Goal: Navigation & Orientation: Find specific page/section

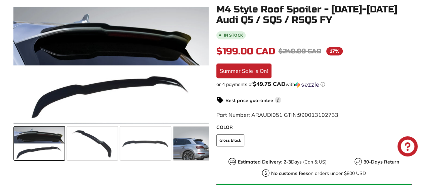
scroll to position [168, 0]
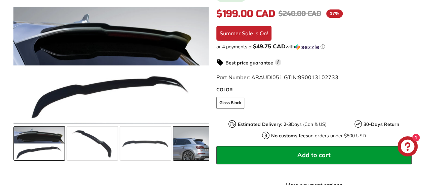
click at [197, 147] on span at bounding box center [192, 144] width 38 height 34
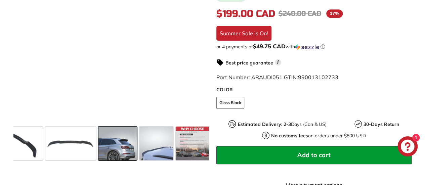
scroll to position [0, 77]
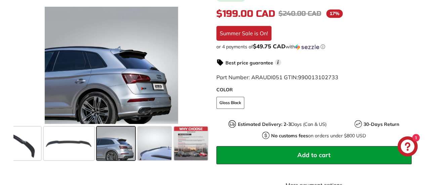
click at [112, 149] on span at bounding box center [116, 144] width 38 height 34
click at [166, 146] on span at bounding box center [155, 144] width 34 height 34
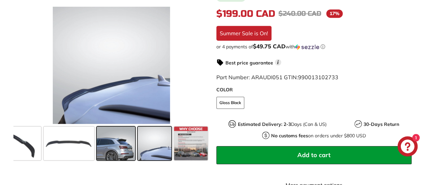
click at [115, 149] on span at bounding box center [116, 144] width 38 height 34
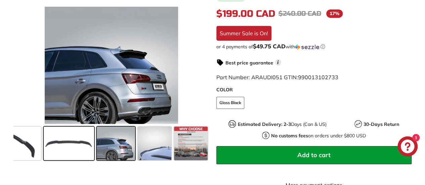
click at [77, 147] on span at bounding box center [69, 144] width 50 height 34
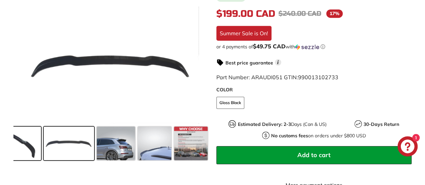
click at [22, 145] on span at bounding box center [16, 144] width 50 height 34
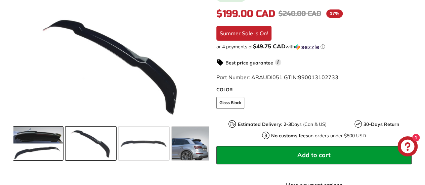
scroll to position [0, 0]
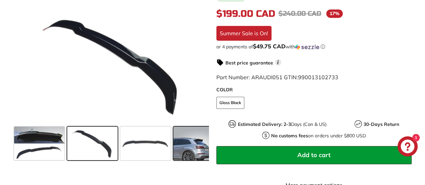
click at [173, 143] on div at bounding box center [192, 143] width 41 height 36
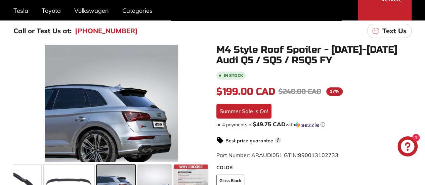
scroll to position [101, 0]
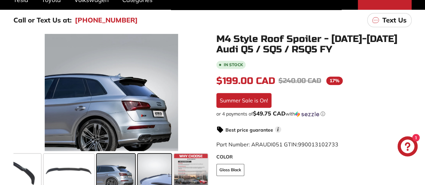
click at [152, 172] on span at bounding box center [155, 171] width 34 height 34
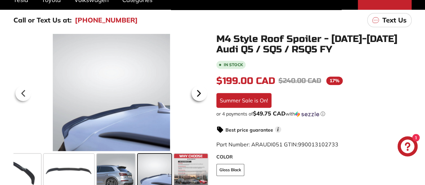
click at [198, 93] on icon at bounding box center [198, 94] width 3 height 6
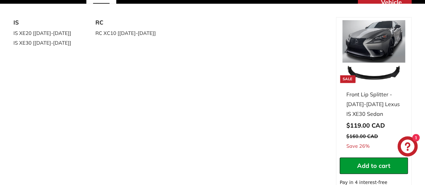
scroll to position [168, 0]
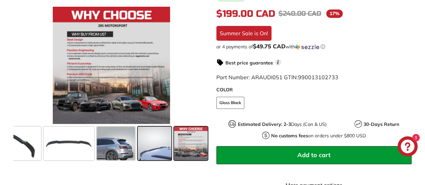
click at [160, 147] on span at bounding box center [155, 144] width 34 height 34
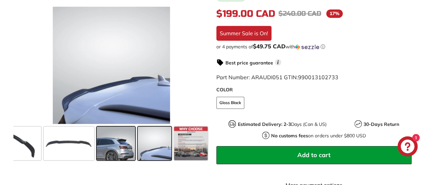
click at [125, 146] on span at bounding box center [116, 144] width 38 height 34
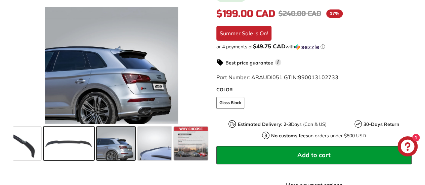
click at [73, 143] on span at bounding box center [69, 144] width 50 height 34
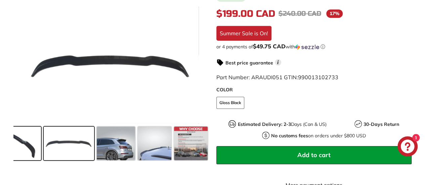
click at [27, 145] on span at bounding box center [16, 144] width 50 height 34
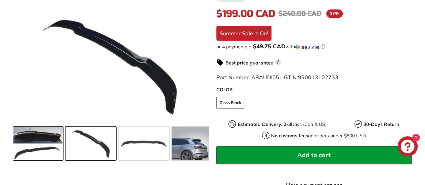
scroll to position [0, 0]
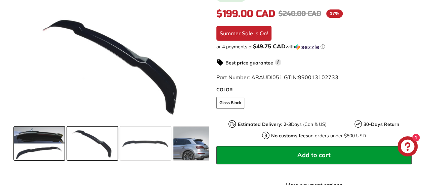
click at [26, 146] on span at bounding box center [39, 144] width 50 height 34
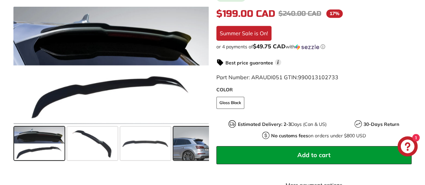
click at [186, 150] on span at bounding box center [192, 144] width 38 height 34
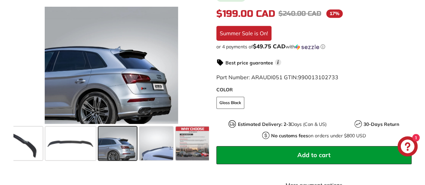
scroll to position [0, 77]
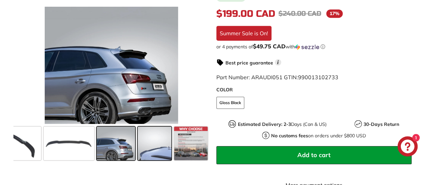
click at [152, 147] on span at bounding box center [155, 144] width 34 height 34
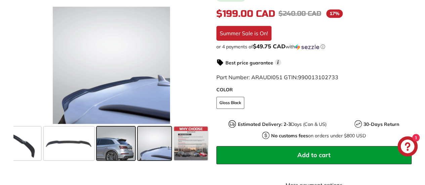
click at [108, 146] on span at bounding box center [116, 144] width 38 height 34
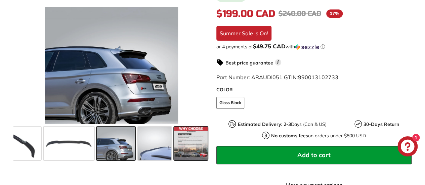
click at [183, 143] on span at bounding box center [191, 144] width 34 height 34
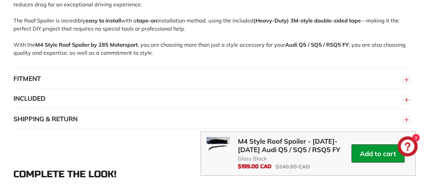
scroll to position [537, 0]
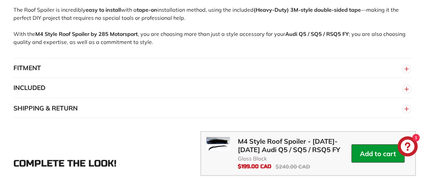
click at [406, 71] on line "button" at bounding box center [406, 69] width 0 height 4
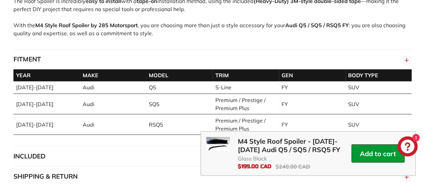
scroll to position [571, 0]
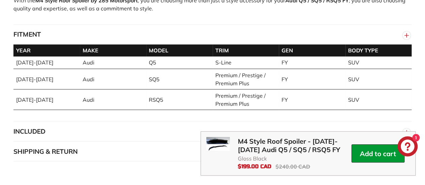
click at [406, 37] on line "button" at bounding box center [406, 35] width 0 height 4
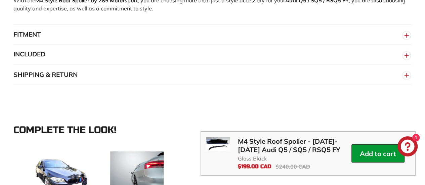
click at [404, 59] on circle "button" at bounding box center [406, 55] width 7 height 7
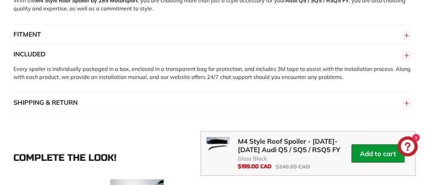
click at [405, 59] on circle "button" at bounding box center [406, 55] width 7 height 7
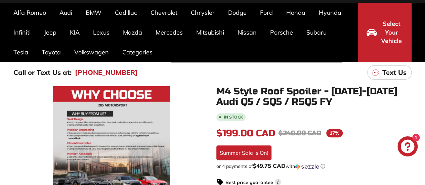
scroll to position [0, 0]
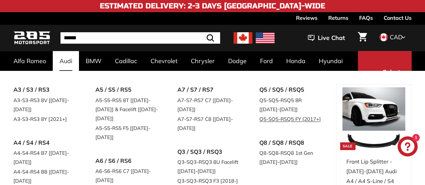
click at [287, 121] on link "Q5-SQ5-RSQ5 FY [2017+]" at bounding box center [290, 119] width 63 height 10
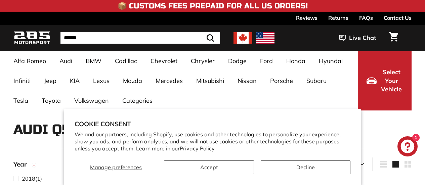
select select "**********"
click at [191, 168] on button "Accept" at bounding box center [209, 168] width 90 height 14
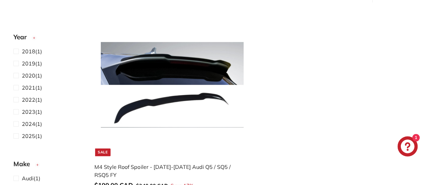
scroll to position [168, 0]
